Goal: Participate in discussion: Engage in conversation with other users on a specific topic

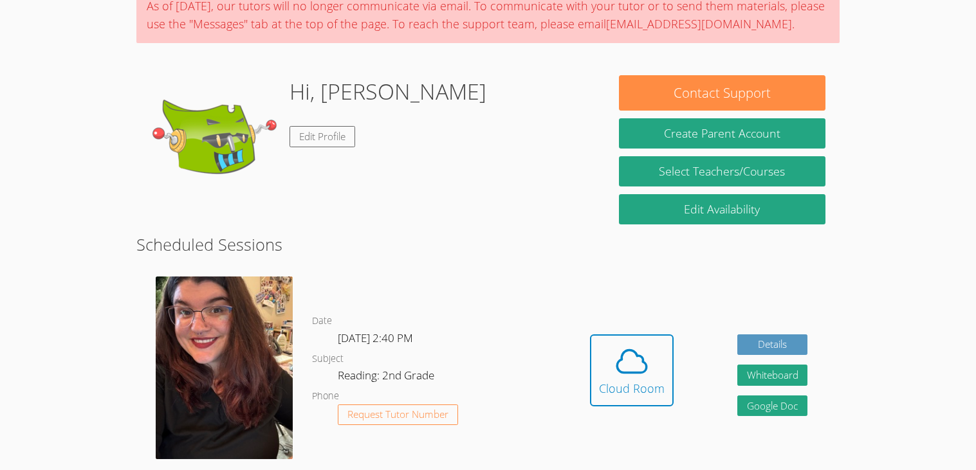
scroll to position [115, 0]
click at [650, 389] on div "Cloud Room" at bounding box center [632, 389] width 66 height 18
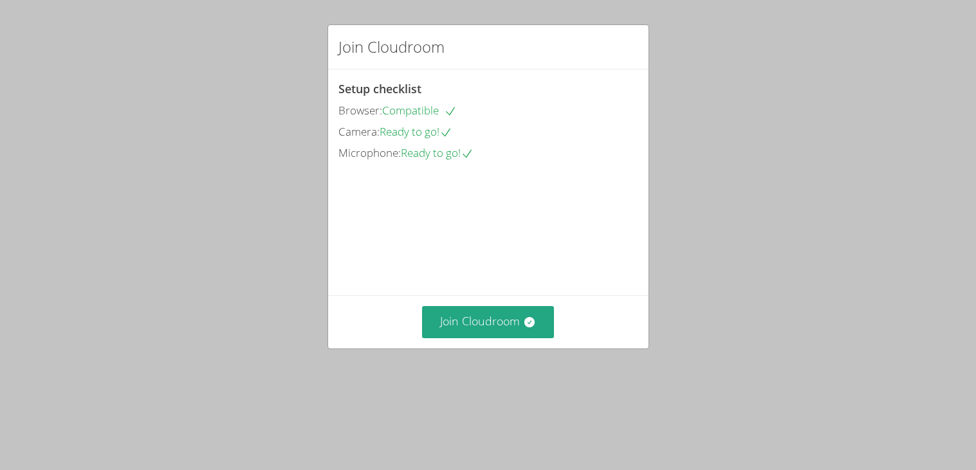
click at [517, 270] on video at bounding box center [434, 221] width 193 height 97
click at [547, 348] on div "Join Cloudroom" at bounding box center [488, 321] width 320 height 53
click at [541, 338] on button "Join Cloudroom" at bounding box center [488, 322] width 132 height 32
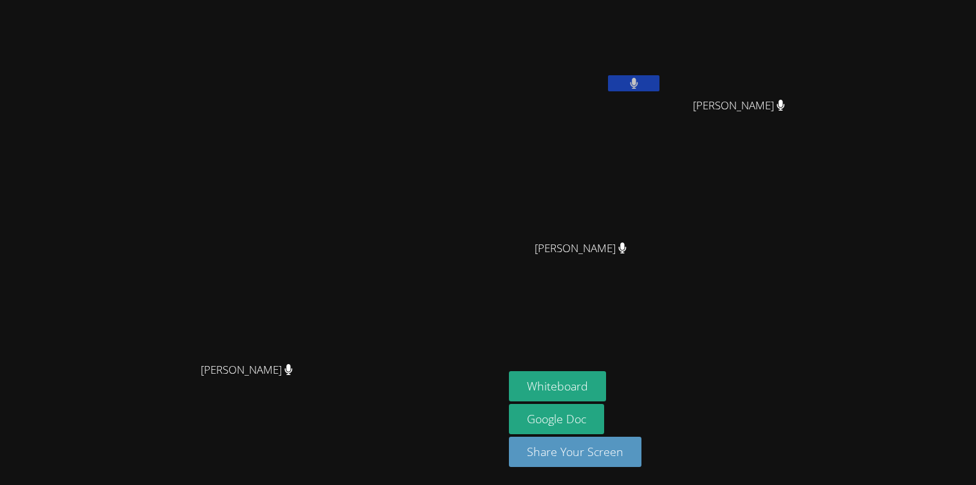
click at [660, 83] on button at bounding box center [633, 83] width 51 height 16
click at [660, 82] on button at bounding box center [633, 83] width 51 height 16
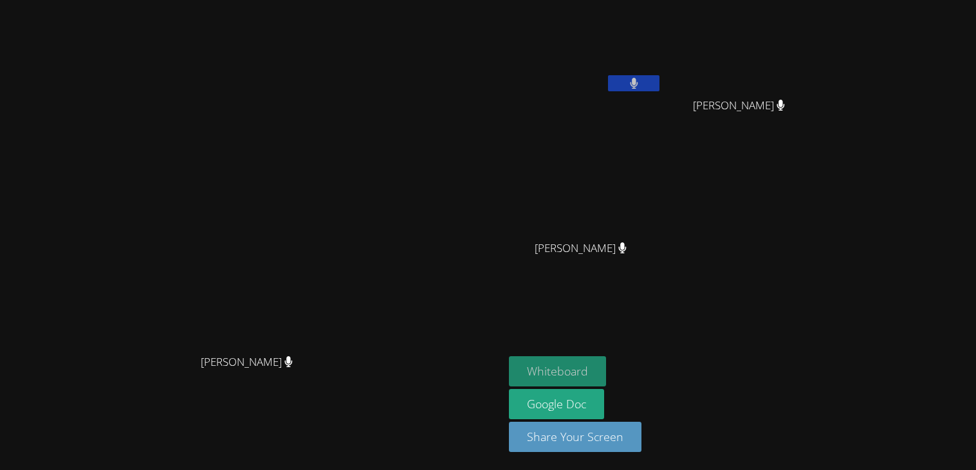
click at [606, 357] on button "Whiteboard" at bounding box center [557, 371] width 97 height 30
click at [784, 110] on icon at bounding box center [781, 105] width 8 height 11
click at [785, 103] on span "ISIAH COBARRUBIO" at bounding box center [739, 106] width 92 height 19
click at [349, 281] on video at bounding box center [252, 210] width 193 height 278
click at [641, 82] on icon at bounding box center [634, 83] width 14 height 11
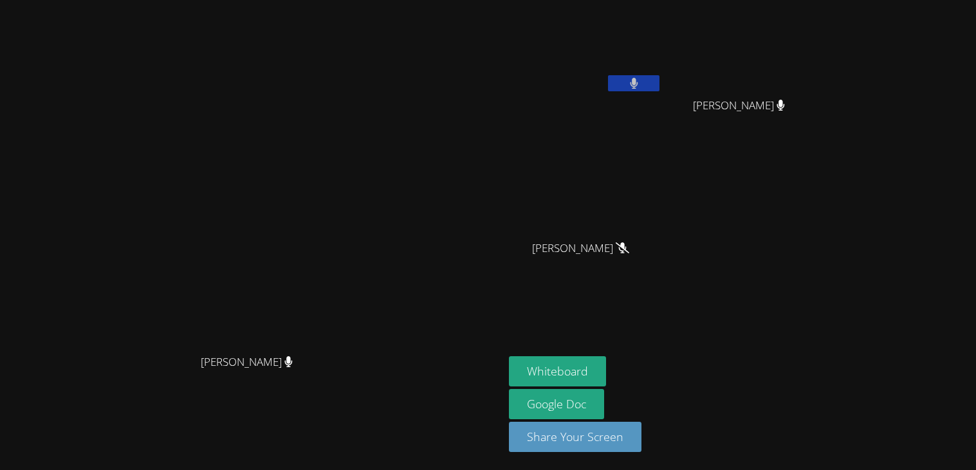
click at [629, 252] on icon at bounding box center [623, 248] width 14 height 11
click at [785, 110] on icon at bounding box center [781, 105] width 8 height 11
click at [641, 81] on icon at bounding box center [634, 83] width 14 height 11
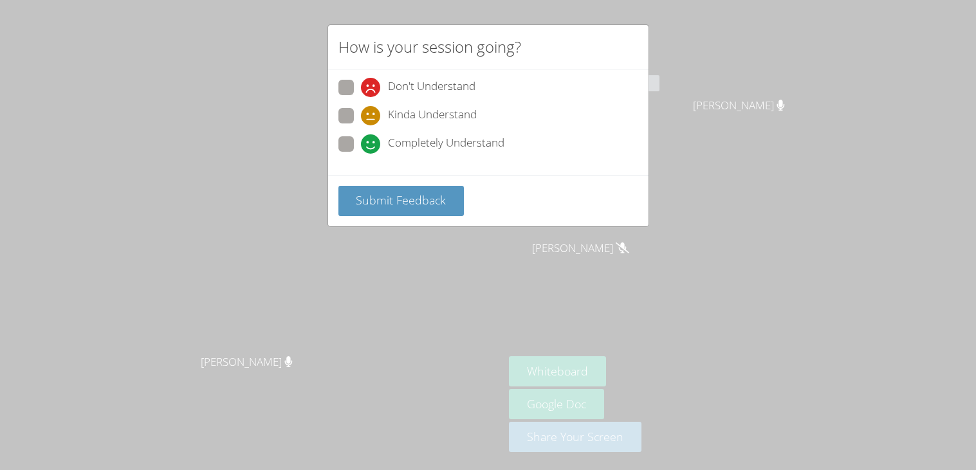
click at [412, 137] on span "Completely Understand" at bounding box center [446, 143] width 116 height 19
click at [372, 137] on input "Completely Understand" at bounding box center [366, 141] width 11 height 11
radio input "true"
click at [408, 112] on span "Kinda Understand" at bounding box center [432, 115] width 89 height 19
click at [372, 112] on input "Kinda Understand" at bounding box center [366, 113] width 11 height 11
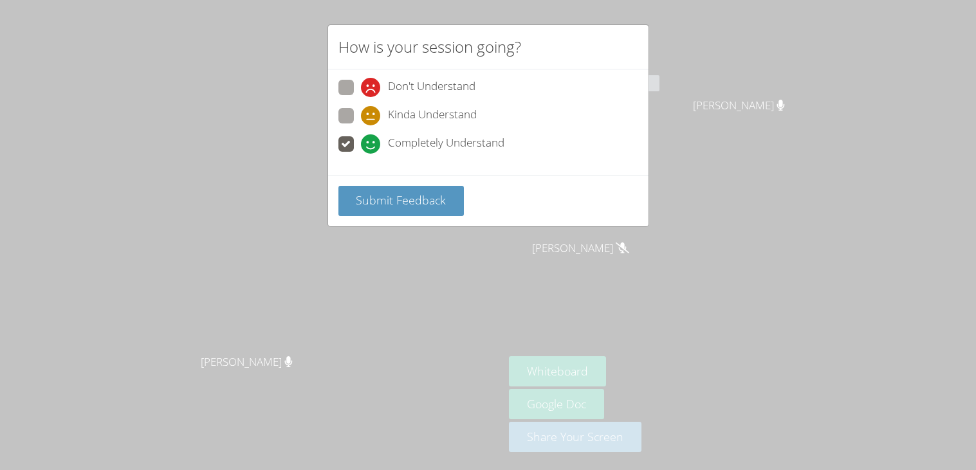
radio input "true"
click at [418, 187] on button "Submit Feedback" at bounding box center [401, 201] width 126 height 30
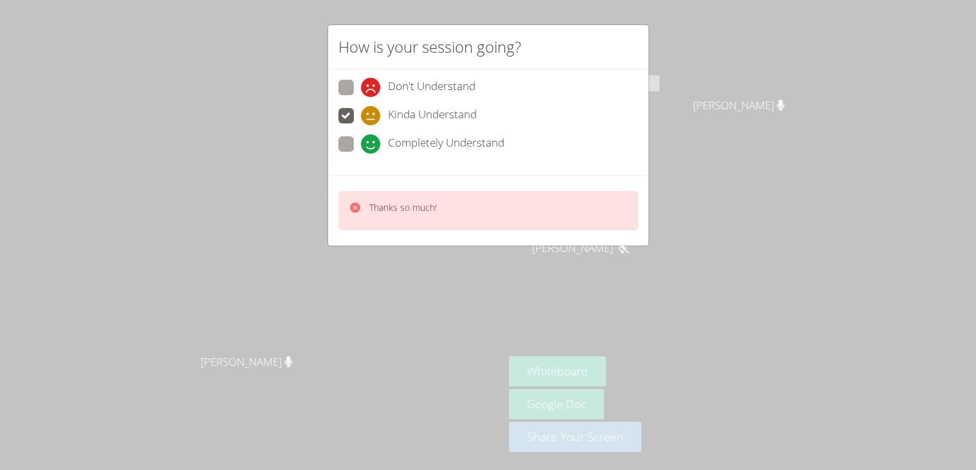
click at [444, 129] on div "Kinda Understand" at bounding box center [488, 119] width 300 height 23
click at [441, 136] on span "Completely Understand" at bounding box center [446, 143] width 116 height 19
click at [372, 136] on input "Completely Understand" at bounding box center [366, 141] width 11 height 11
radio input "true"
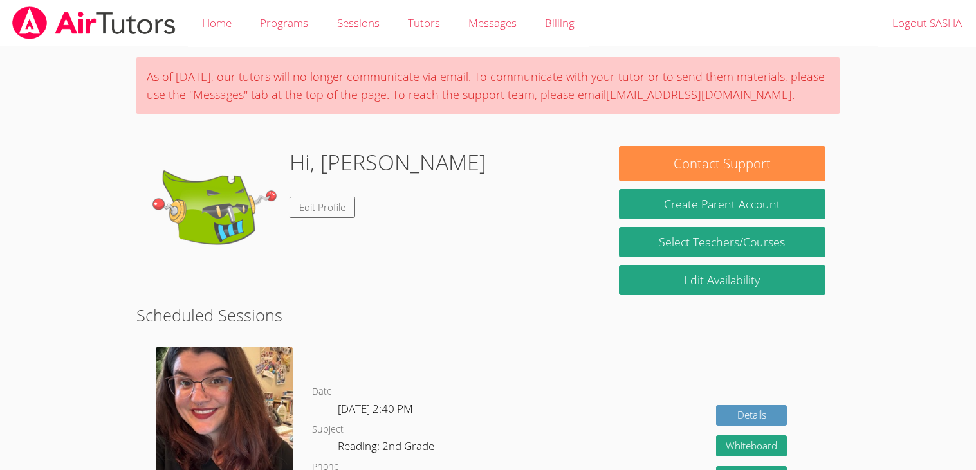
scroll to position [14, 0]
